Goal: Transaction & Acquisition: Download file/media

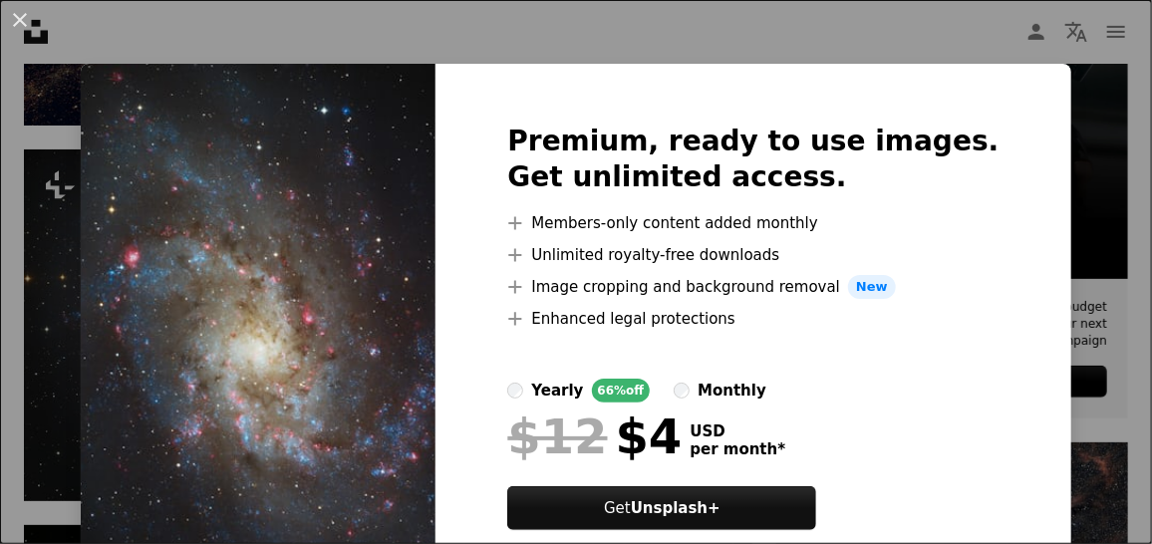
drag, startPoint x: 32, startPoint y: 50, endPoint x: 32, endPoint y: 62, distance: 12.0
click at [34, 58] on div "An X shape Premium, ready to use images. Get unlimited access. A plus sign Memb…" at bounding box center [576, 272] width 1152 height 544
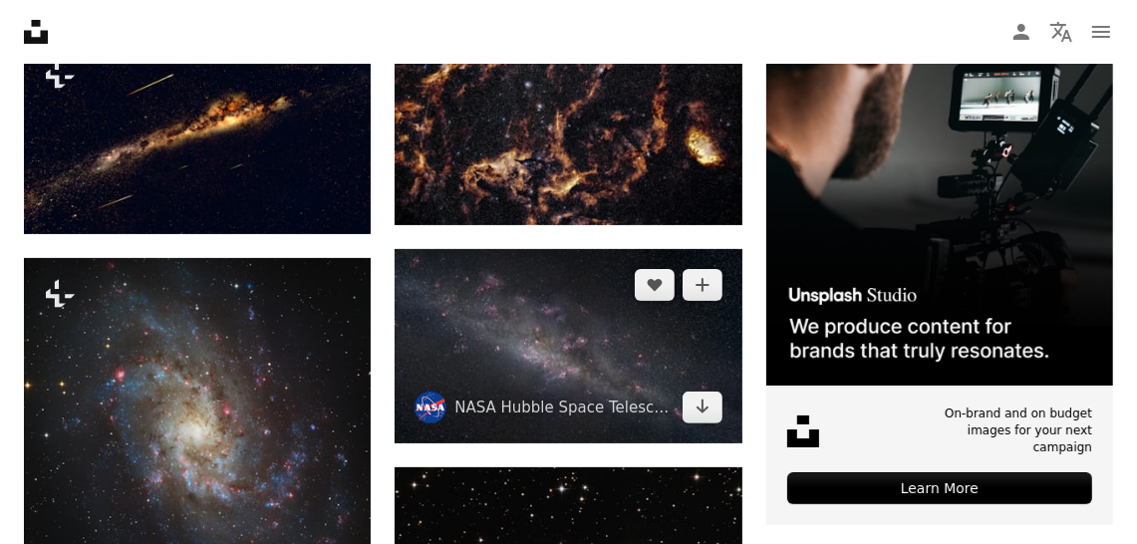
scroll to position [298, 0]
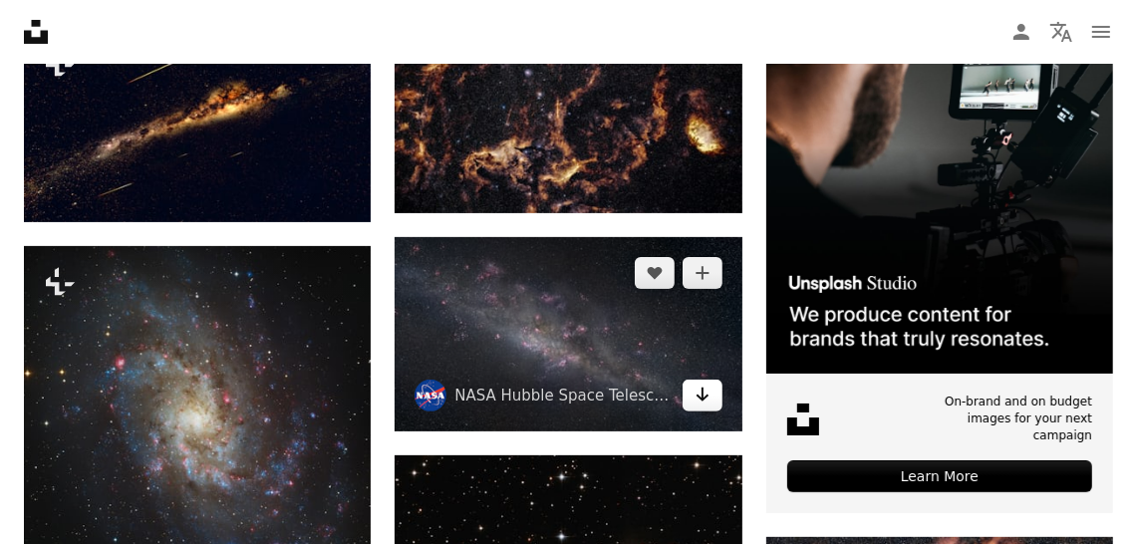
click at [708, 407] on link "Arrow pointing down" at bounding box center [703, 396] width 40 height 32
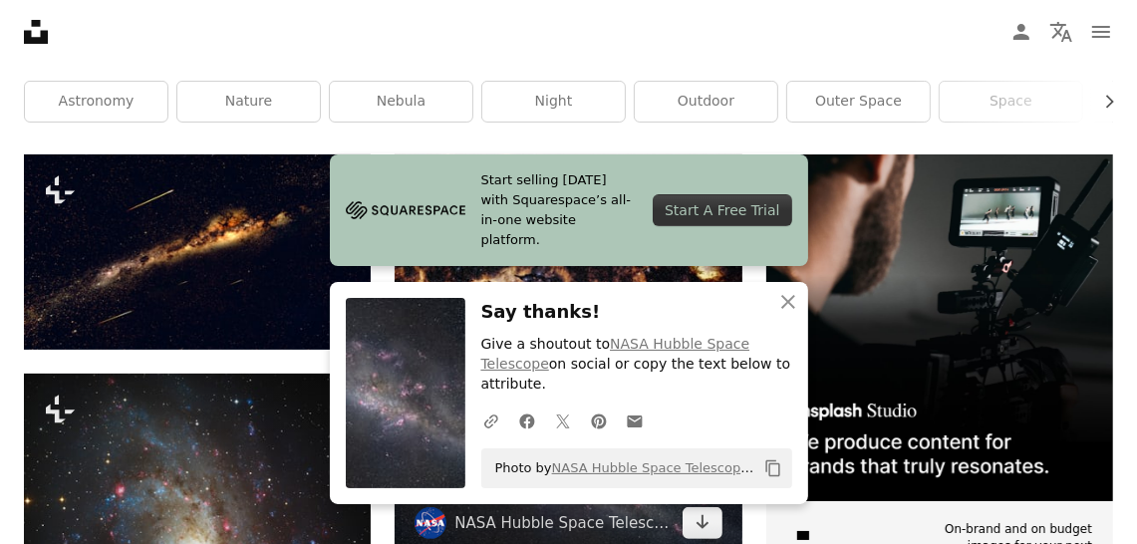
scroll to position [198, 0]
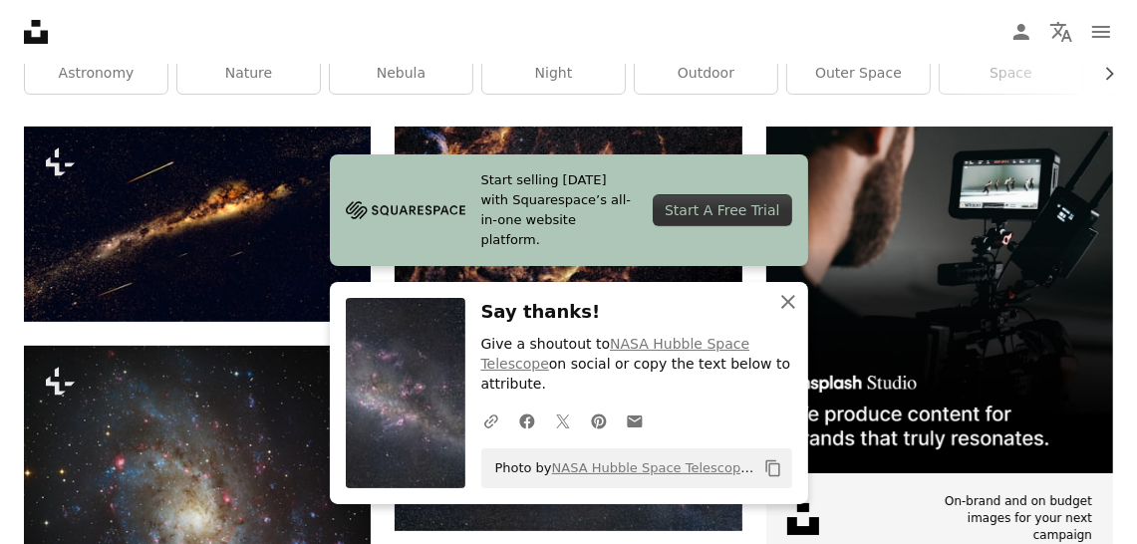
click at [800, 322] on button "An X shape Close" at bounding box center [788, 302] width 40 height 40
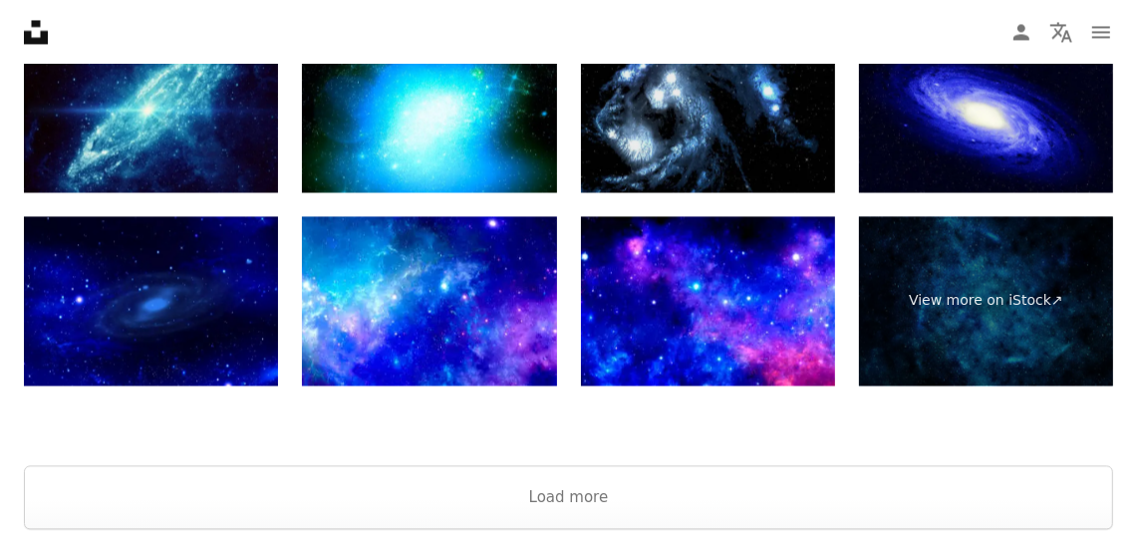
scroll to position [2988, 0]
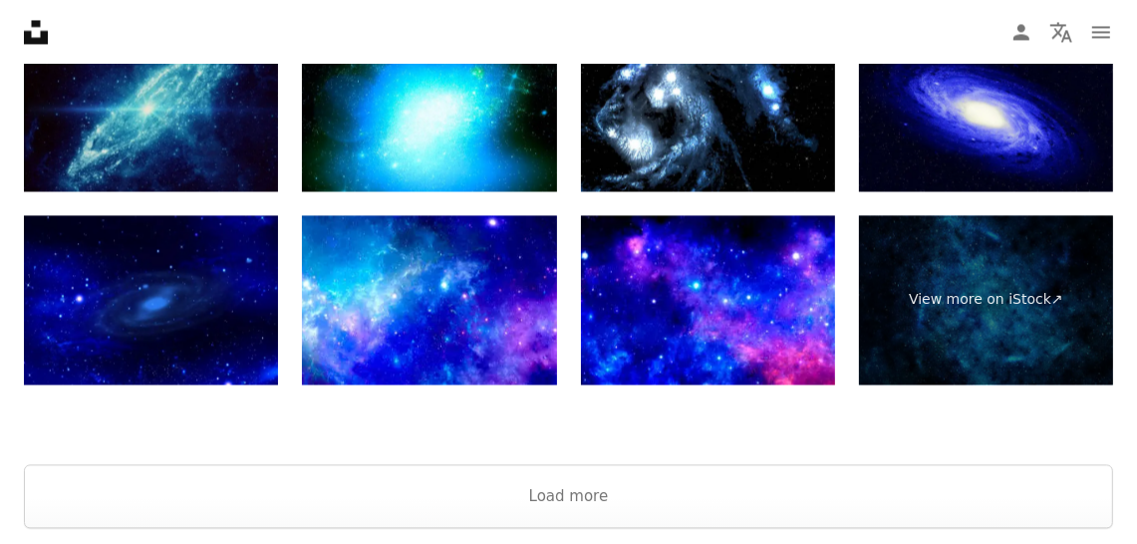
click at [228, 139] on img at bounding box center [151, 106] width 254 height 169
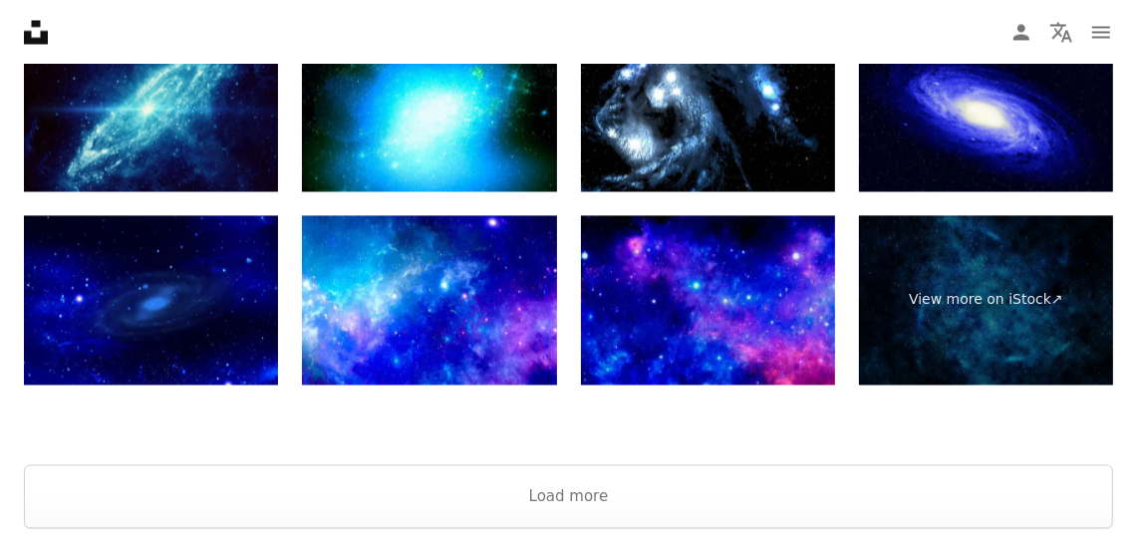
scroll to position [2888, 0]
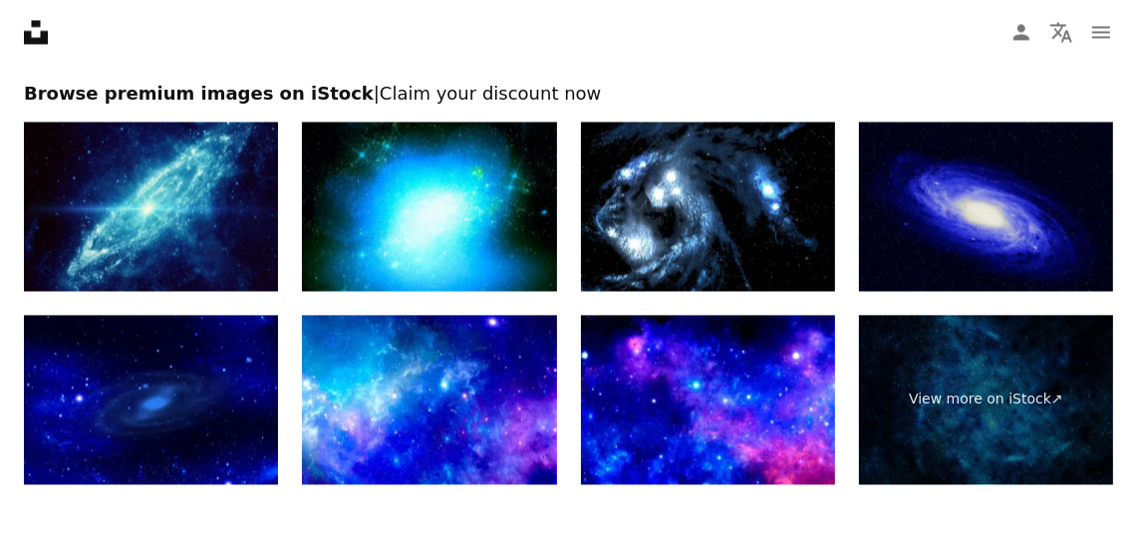
click at [952, 197] on img at bounding box center [986, 206] width 254 height 169
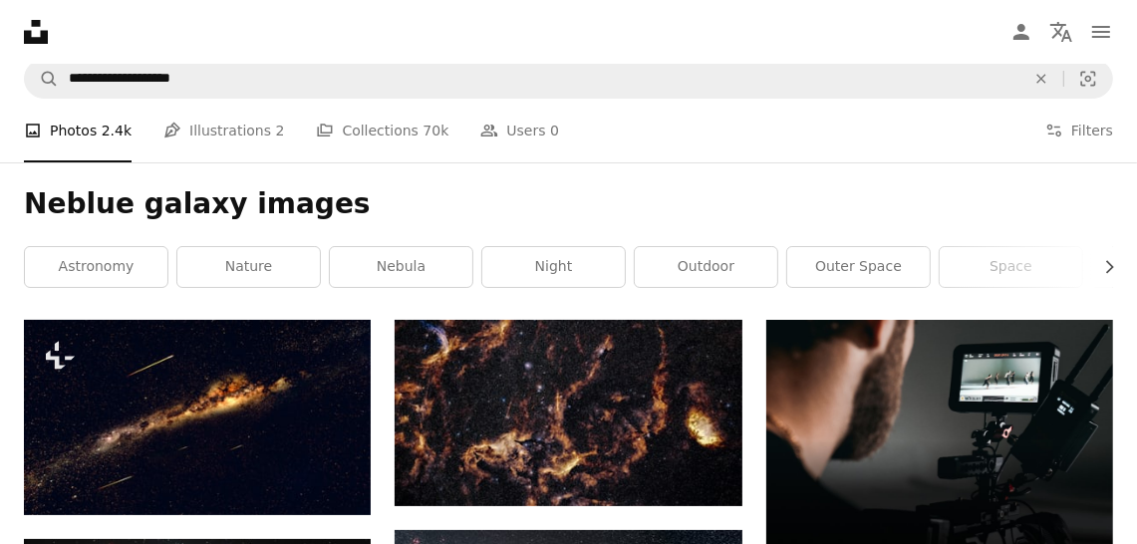
scroll to position [0, 0]
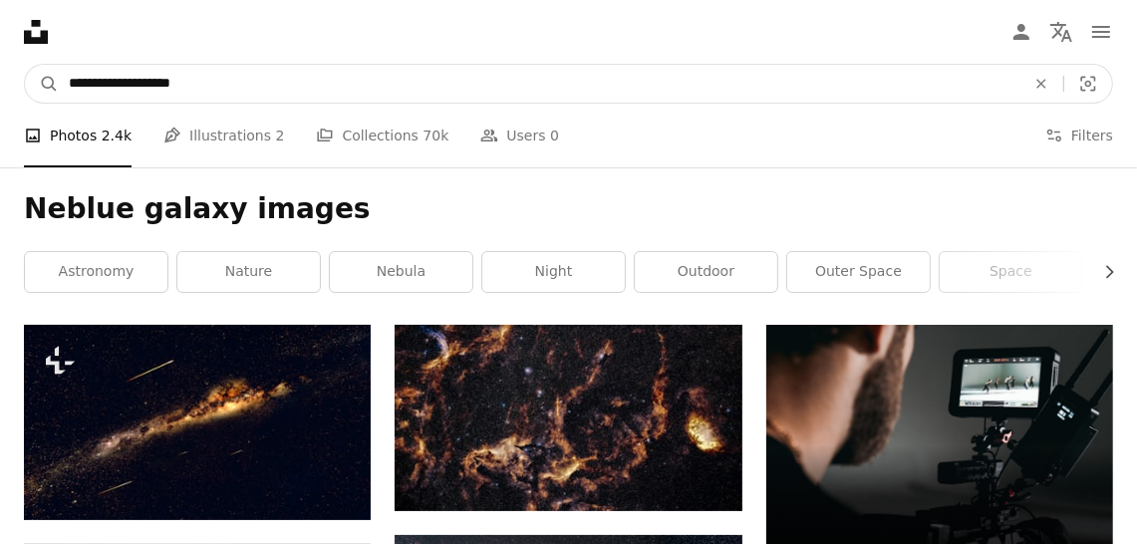
drag, startPoint x: 299, startPoint y: 79, endPoint x: 68, endPoint y: 86, distance: 231.3
click at [67, 91] on input "**********" at bounding box center [539, 84] width 960 height 38
paste input "Find visuals sitewide"
type input "**********"
click at [25, 65] on button "A magnifying glass" at bounding box center [42, 84] width 34 height 38
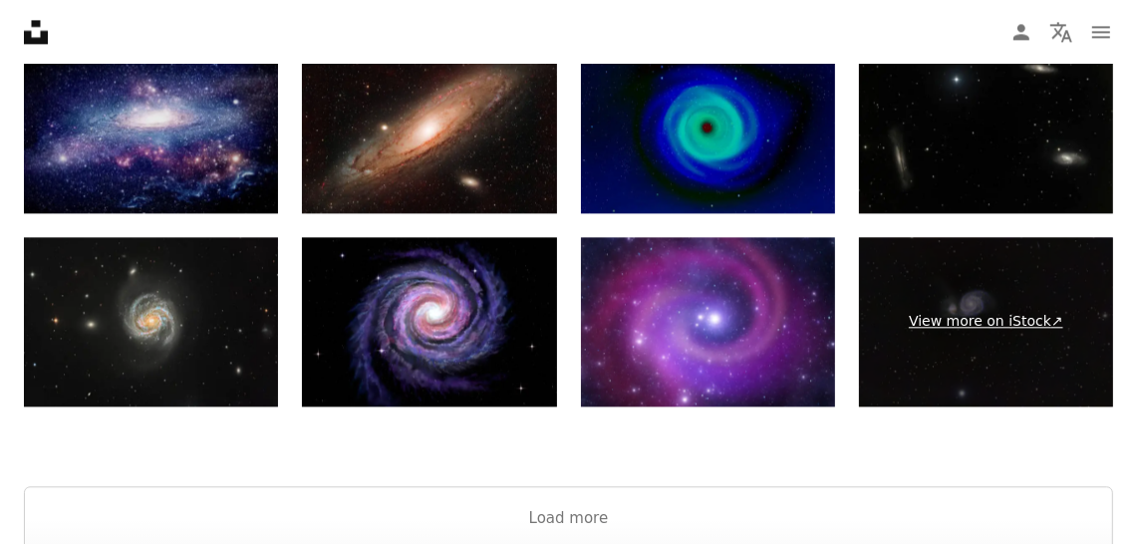
scroll to position [3287, 0]
